Goal: Find specific page/section: Find specific page/section

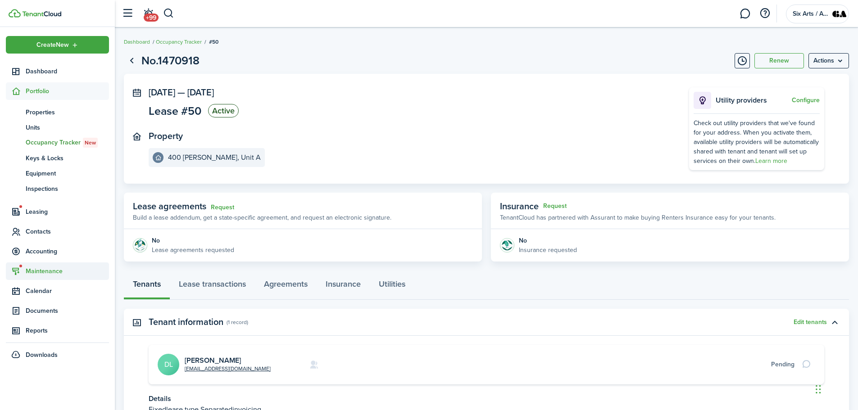
click at [35, 269] on span "Maintenance" at bounding box center [67, 271] width 83 height 9
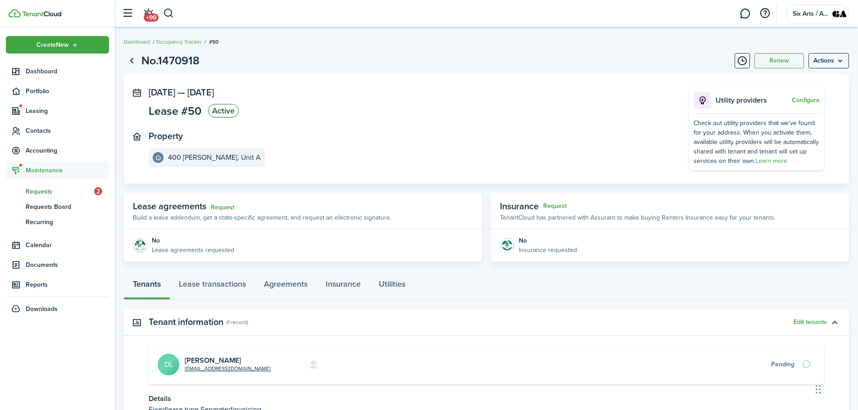
click at [67, 189] on span "Requests" at bounding box center [60, 191] width 68 height 9
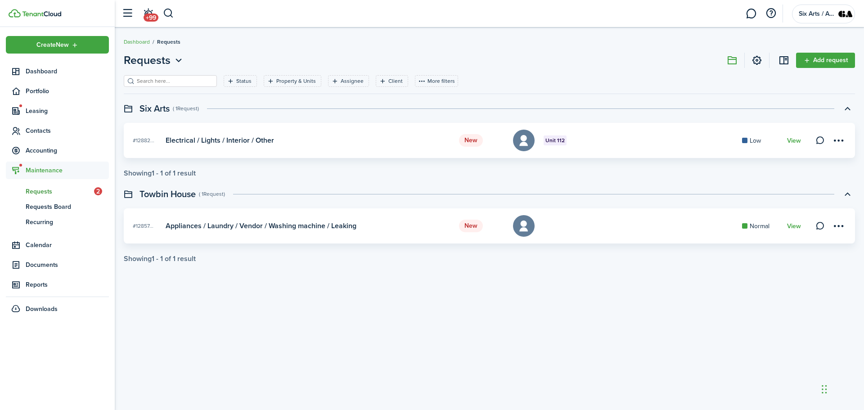
click at [484, 226] on card-header-left "New" at bounding box center [481, 226] width 45 height 13
click at [470, 226] on status "New" at bounding box center [471, 226] width 24 height 13
click at [798, 225] on link "View" at bounding box center [794, 226] width 14 height 7
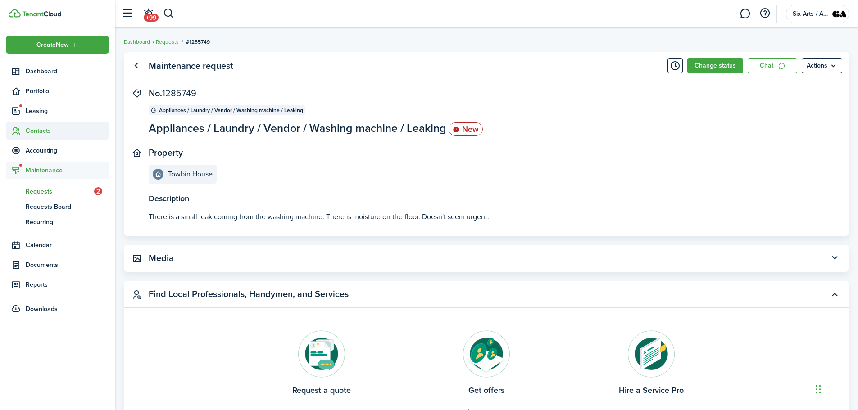
click at [37, 133] on span "Contacts" at bounding box center [67, 130] width 83 height 9
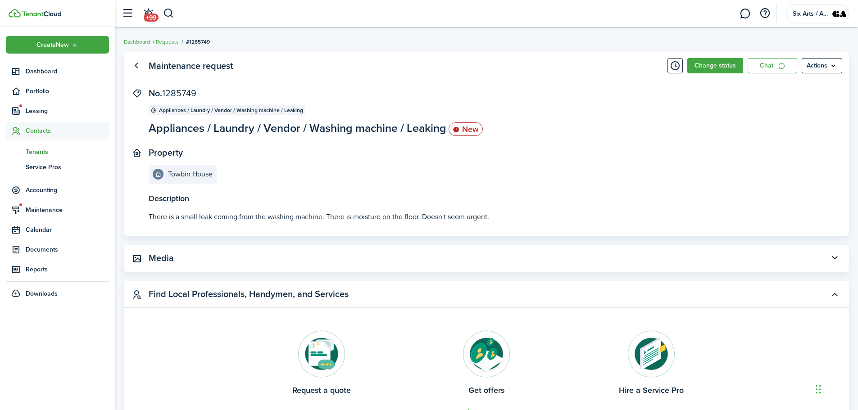
click at [44, 154] on span "Tenants" at bounding box center [67, 151] width 83 height 9
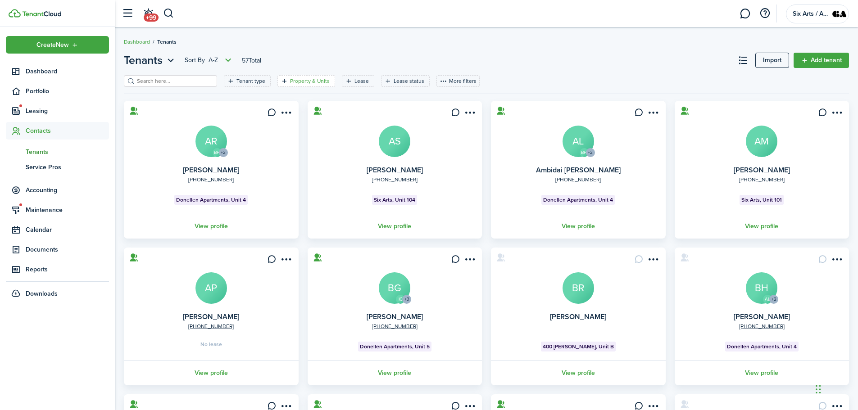
click at [304, 79] on filter-tag-label "Property & Units" at bounding box center [310, 81] width 40 height 8
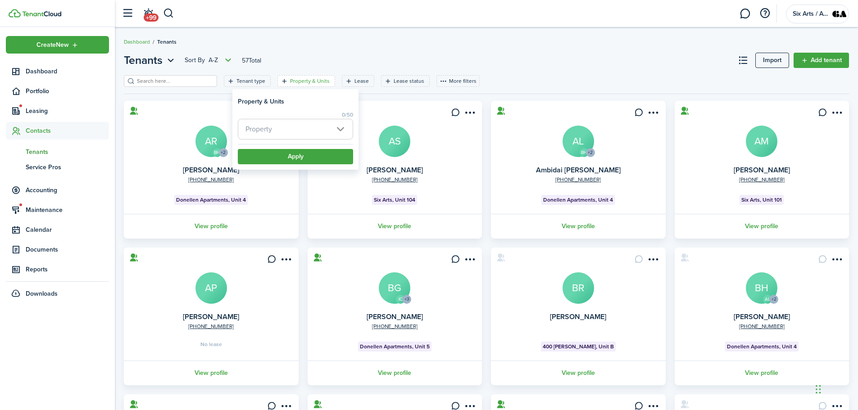
click at [339, 130] on span "Property" at bounding box center [295, 129] width 114 height 20
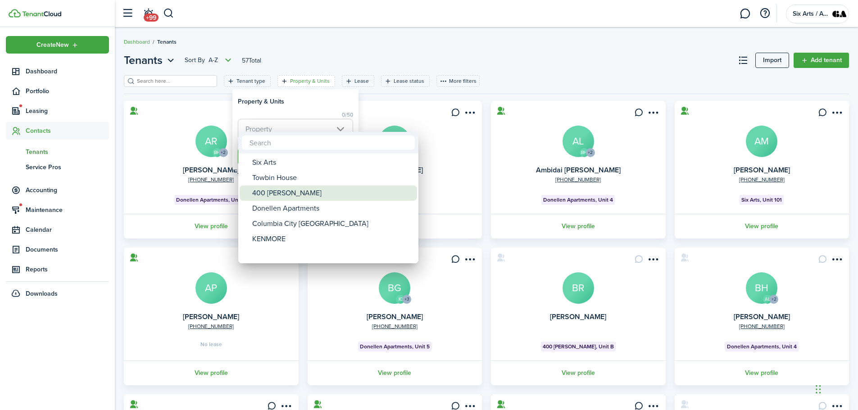
click at [271, 194] on div "400 [PERSON_NAME]" at bounding box center [331, 192] width 159 height 15
type input "400 [PERSON_NAME]"
click at [294, 106] on div at bounding box center [429, 205] width 1002 height 554
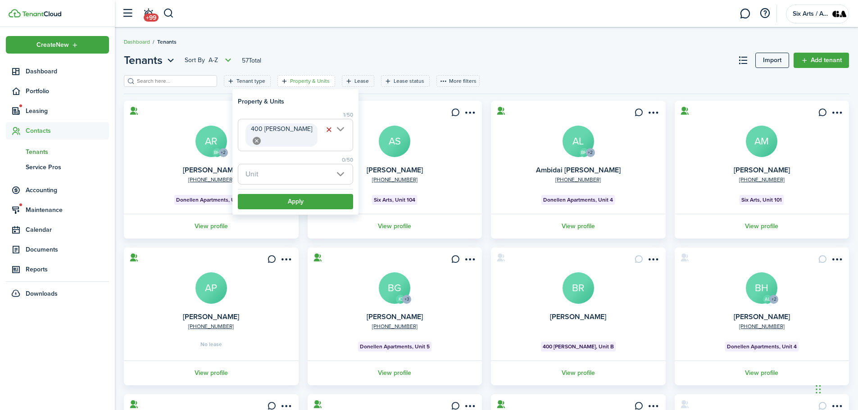
click at [340, 164] on span "Unit" at bounding box center [295, 174] width 114 height 20
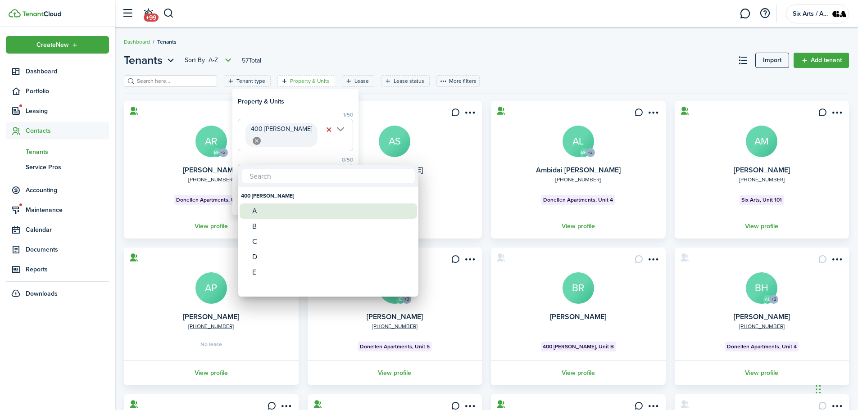
click at [253, 213] on div "A" at bounding box center [331, 211] width 159 height 15
type input "A"
click at [311, 106] on div at bounding box center [429, 205] width 1002 height 554
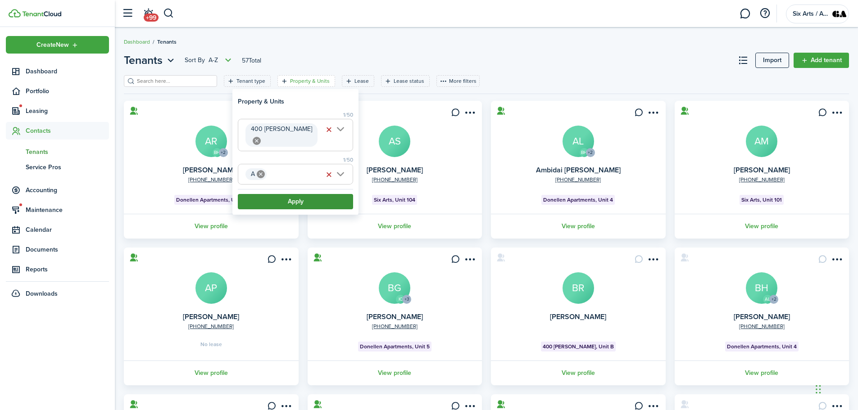
click at [276, 194] on button "Apply" at bounding box center [295, 201] width 115 height 15
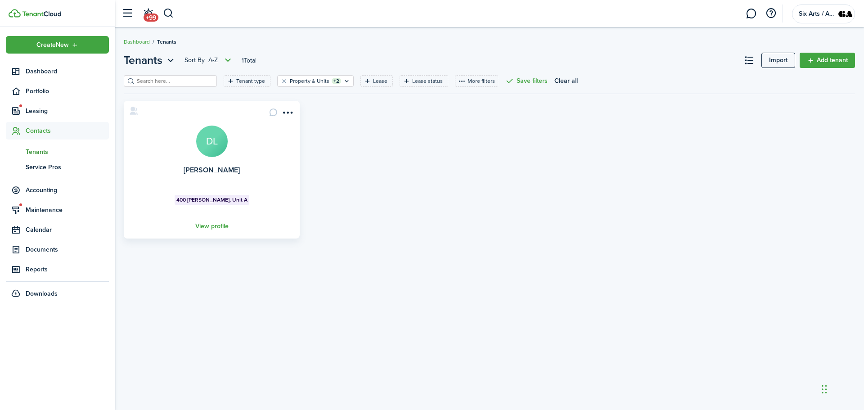
click at [203, 136] on avatar-text "DL" at bounding box center [212, 142] width 32 height 32
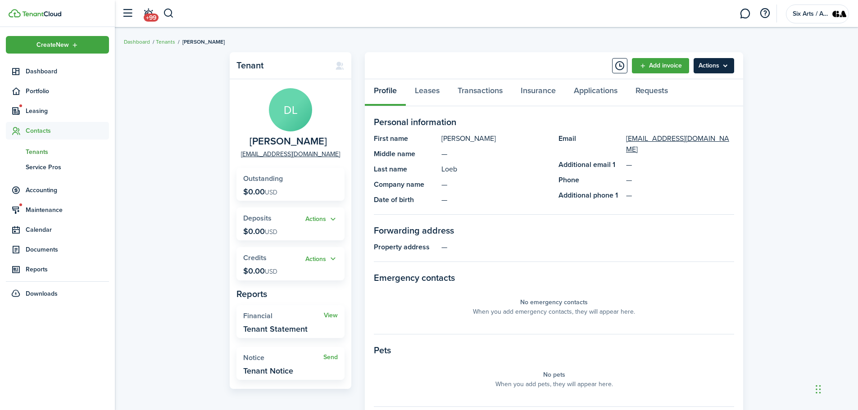
click at [726, 59] on menu-btn "Actions" at bounding box center [713, 65] width 41 height 15
click at [842, 85] on div "Tenant DL [PERSON_NAME] [EMAIL_ADDRESS][DOMAIN_NAME] Outstanding $0.00 USD Acti…" at bounding box center [486, 311] width 743 height 527
click at [36, 151] on span "Tenants" at bounding box center [67, 151] width 83 height 9
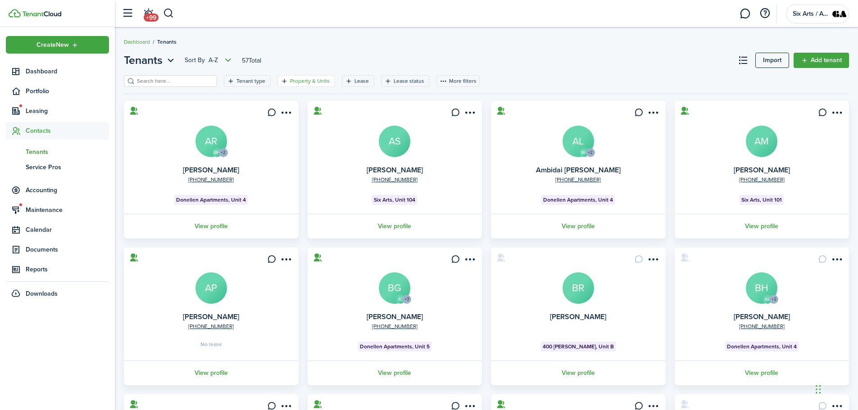
click at [312, 80] on filter-tag-label "Property & Units" at bounding box center [310, 81] width 40 height 8
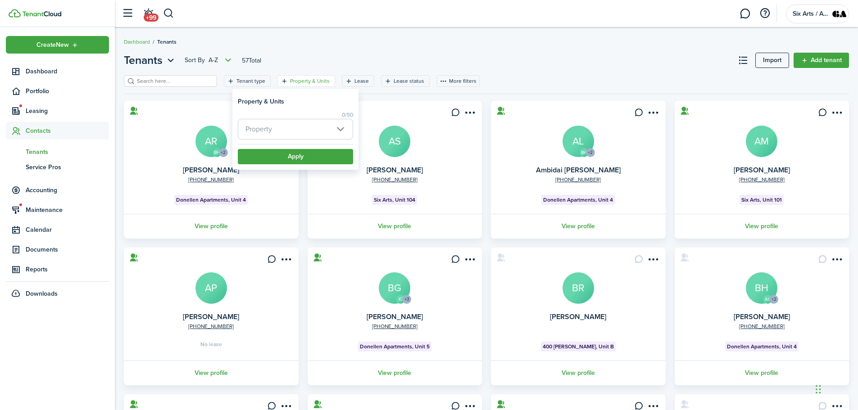
click at [339, 129] on span "Property" at bounding box center [295, 129] width 114 height 20
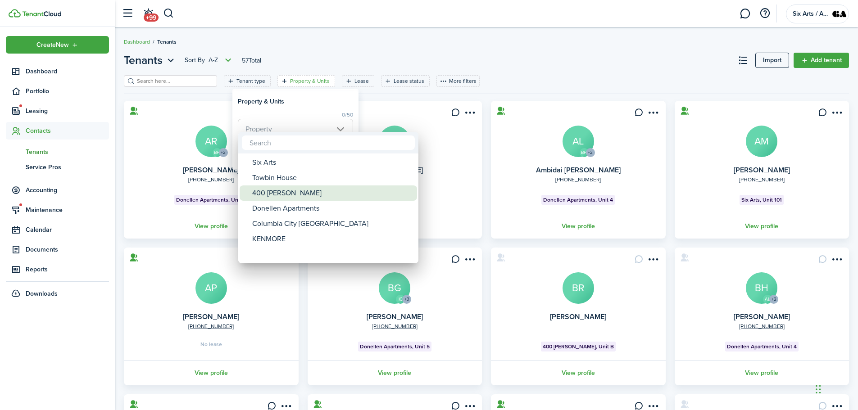
click at [289, 194] on div "400 [PERSON_NAME]" at bounding box center [331, 192] width 159 height 15
type input "400 [PERSON_NAME]"
click at [310, 109] on div at bounding box center [429, 205] width 1002 height 554
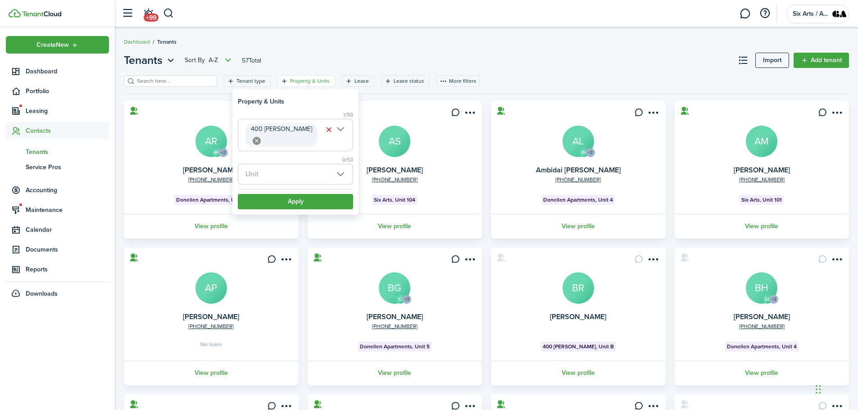
click at [344, 164] on span "Unit" at bounding box center [295, 174] width 114 height 20
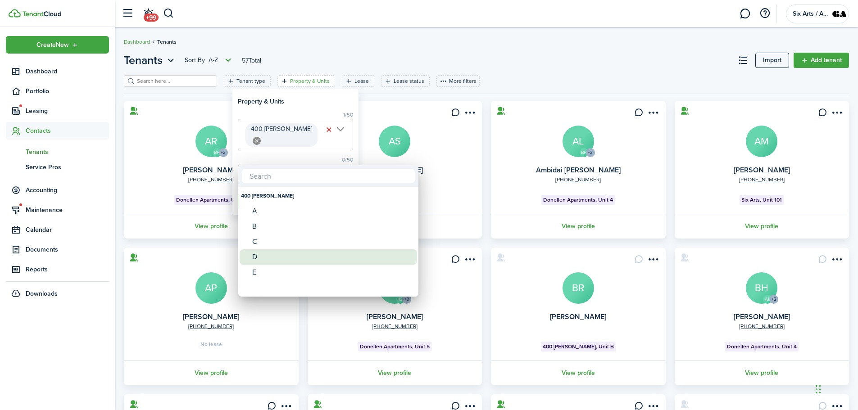
click at [258, 255] on div "D" at bounding box center [331, 256] width 159 height 15
type input "D"
click at [308, 104] on div at bounding box center [429, 205] width 1002 height 554
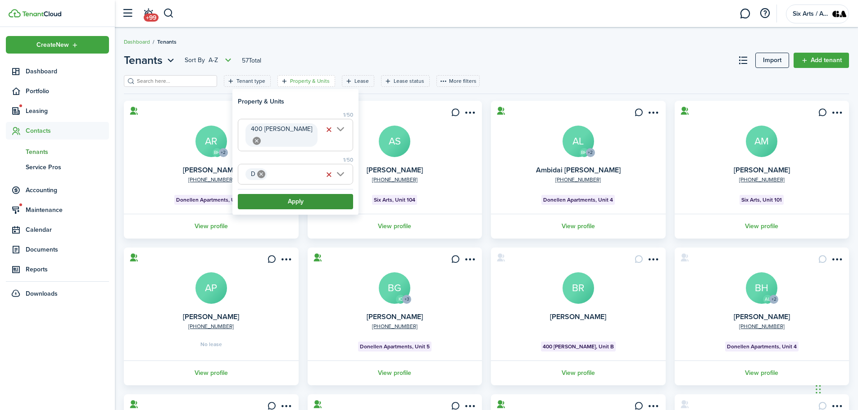
click at [271, 194] on button "Apply" at bounding box center [295, 201] width 115 height 15
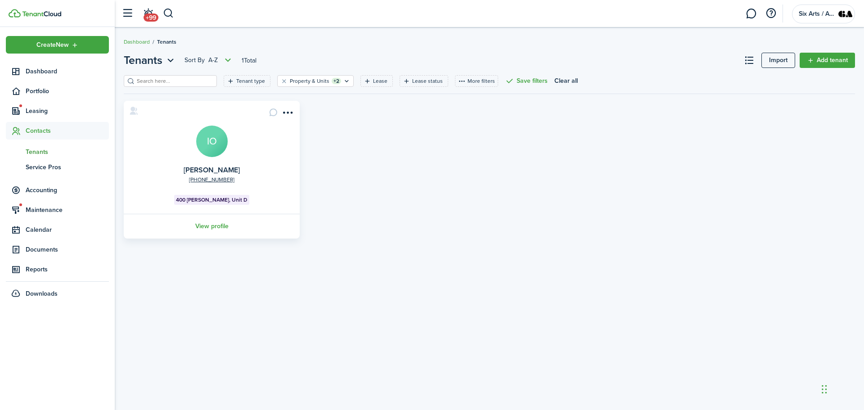
click at [205, 143] on avatar-text "IO" at bounding box center [212, 142] width 32 height 32
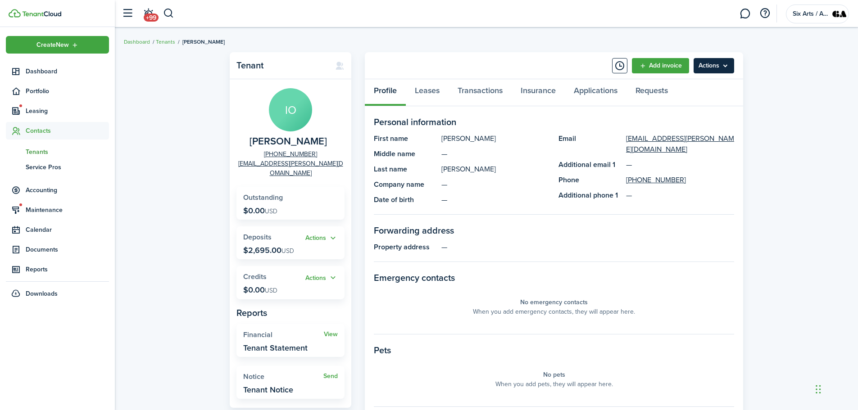
click at [715, 66] on menu-btn "Actions" at bounding box center [713, 65] width 41 height 15
click at [806, 86] on div "Tenant IO [PERSON_NAME] [PHONE_NUMBER] [EMAIL_ADDRESS][PERSON_NAME][DOMAIN_NAME…" at bounding box center [486, 311] width 743 height 527
